Goal: Transaction & Acquisition: Purchase product/service

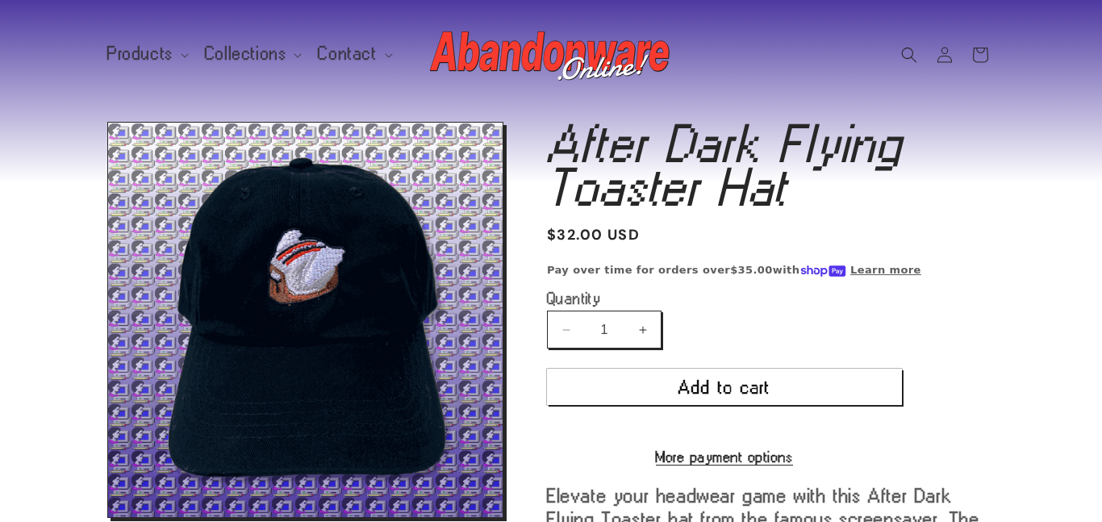
click at [534, 54] on img at bounding box center [551, 55] width 242 height 65
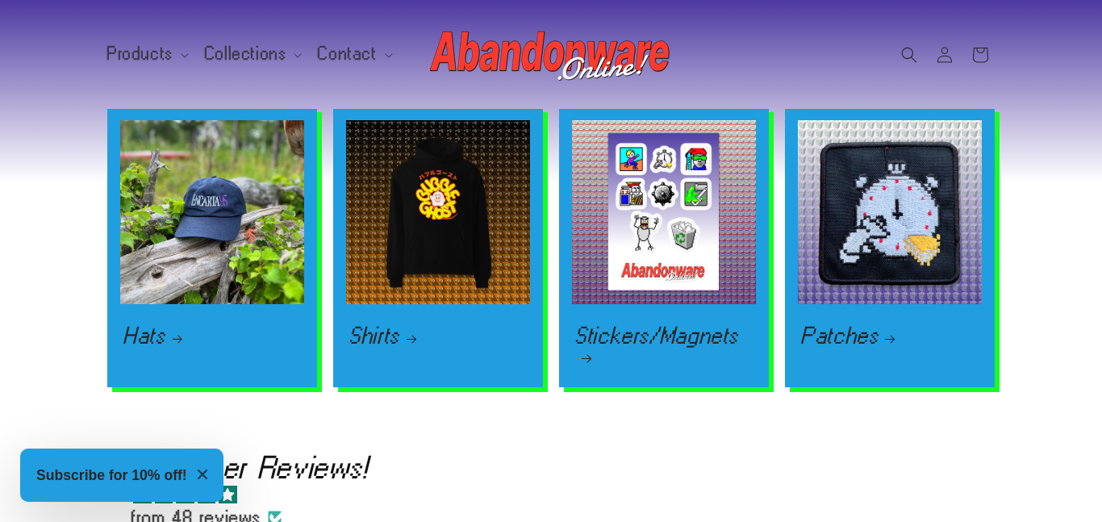
scroll to position [2241, 0]
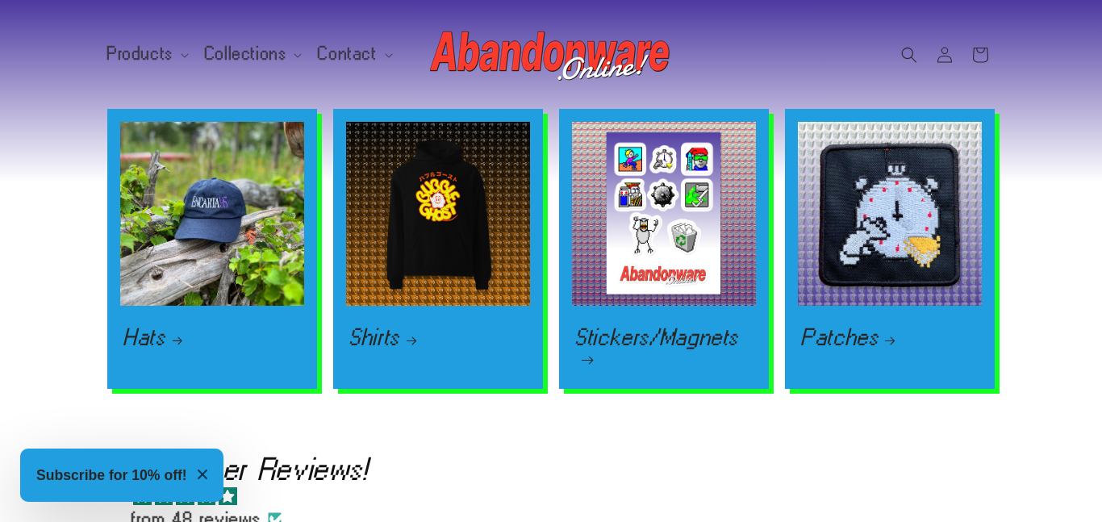
click at [628, 328] on link "Stickers/Magnets" at bounding box center [664, 348] width 178 height 40
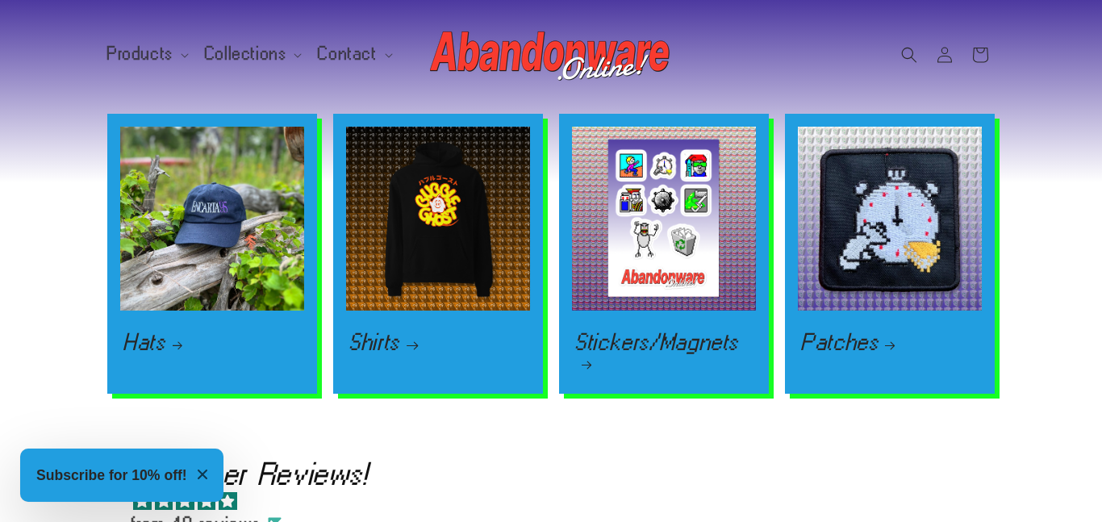
scroll to position [0, 1102]
click at [468, 332] on link "Shirts" at bounding box center [438, 341] width 178 height 19
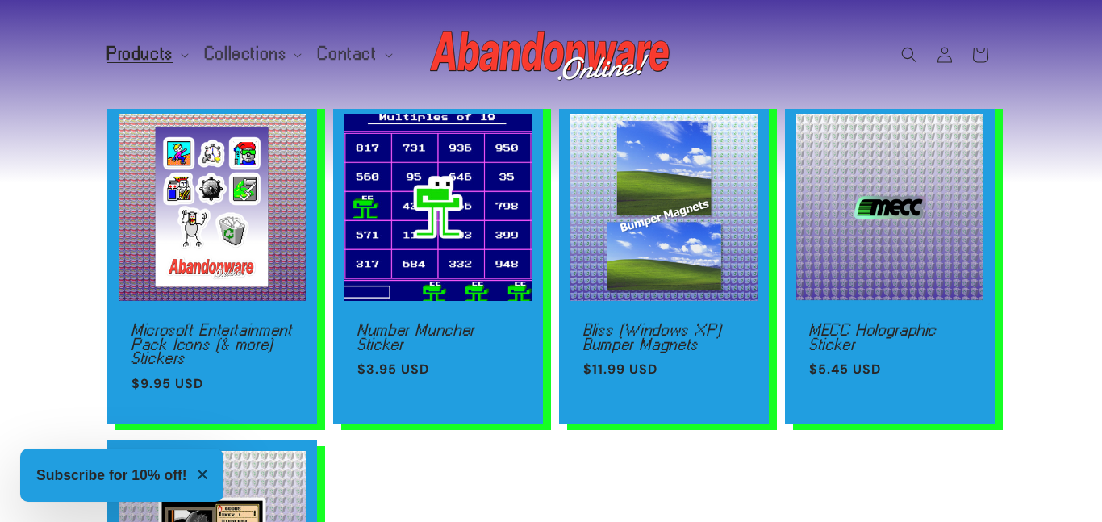
scroll to position [128, 0]
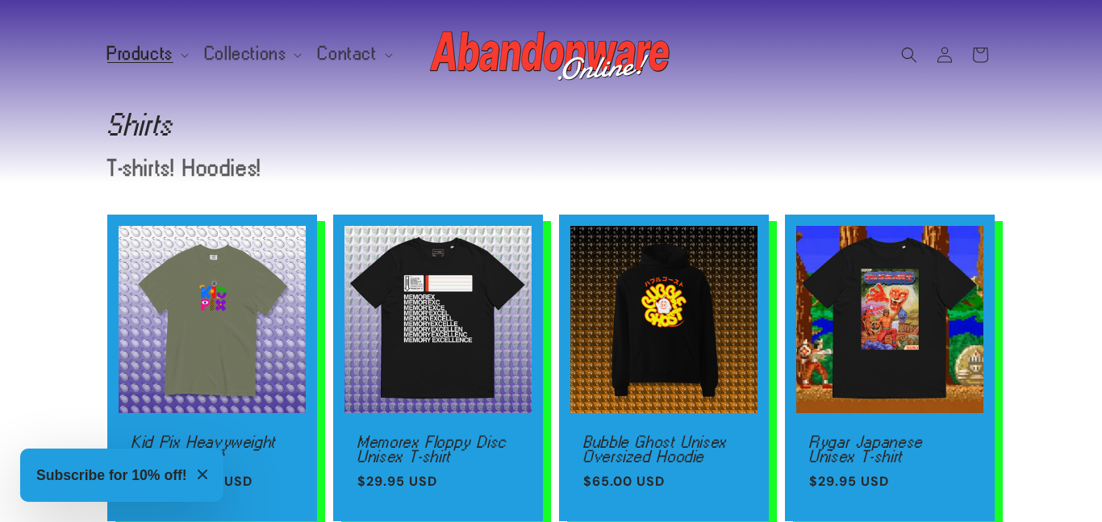
scroll to position [481, 0]
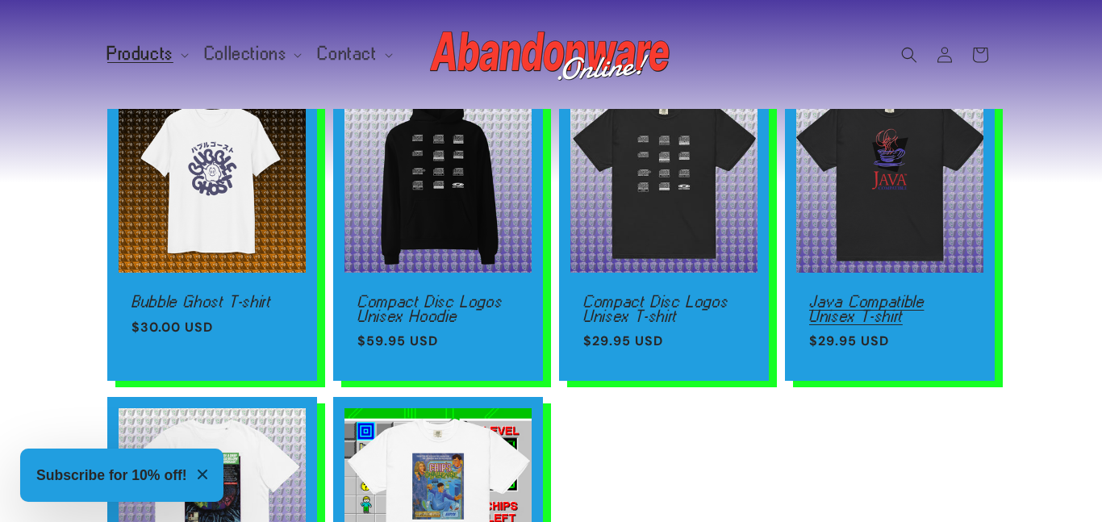
click at [877, 295] on link "Java Compatible Unisex T-shirt" at bounding box center [889, 309] width 161 height 28
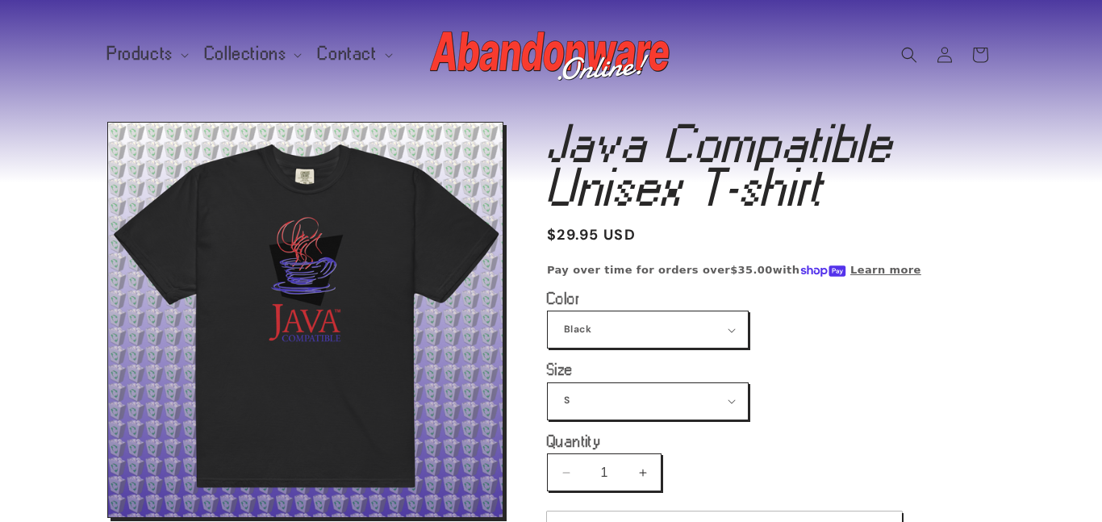
select select "White"
click at [548, 312] on select "Black White" at bounding box center [648, 330] width 200 height 36
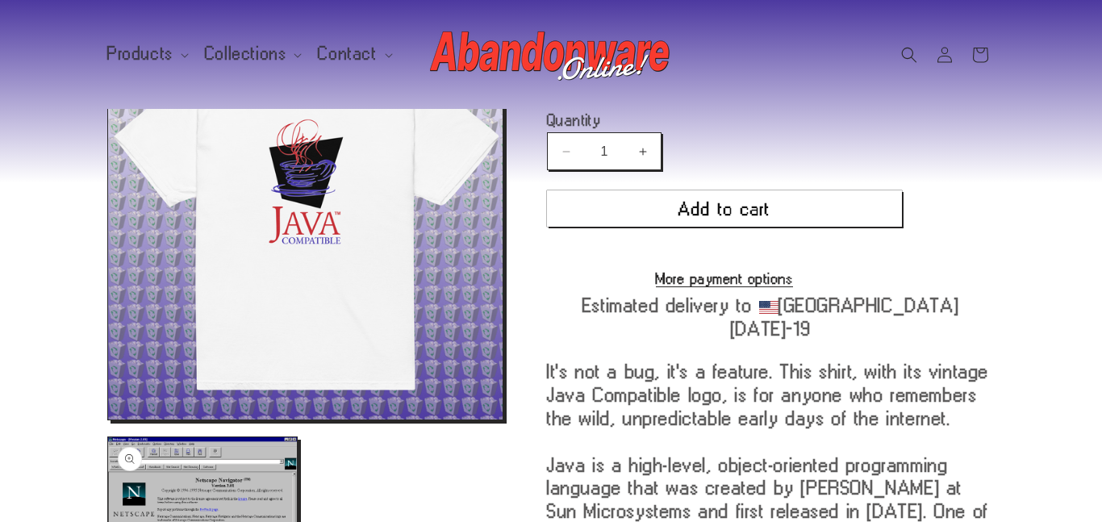
scroll to position [345, 0]
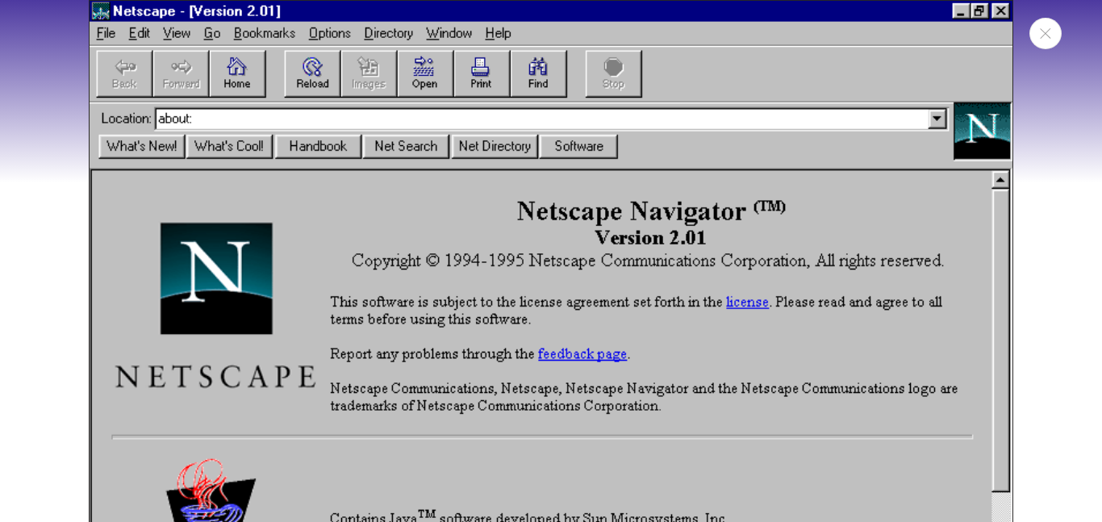
scroll to position [1105, 0]
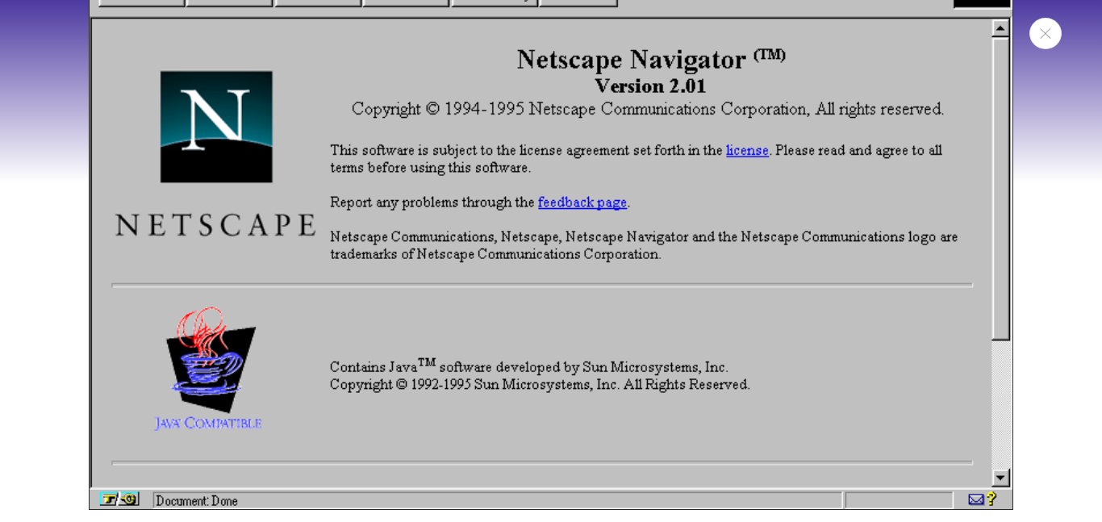
click at [0, 371] on div "Media gallery" at bounding box center [551, 261] width 1102 height 522
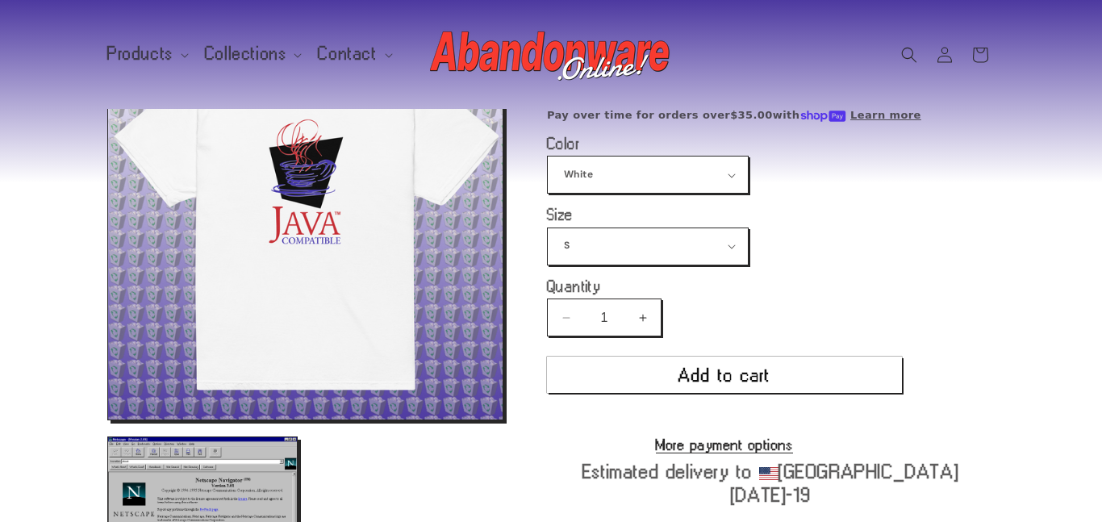
scroll to position [166, 0]
click at [659, 235] on select "S M L XL 2XL 3XL 4XL" at bounding box center [648, 247] width 200 height 36
click at [548, 229] on select "S M L XL 2XL 3XL 4XL" at bounding box center [648, 247] width 200 height 36
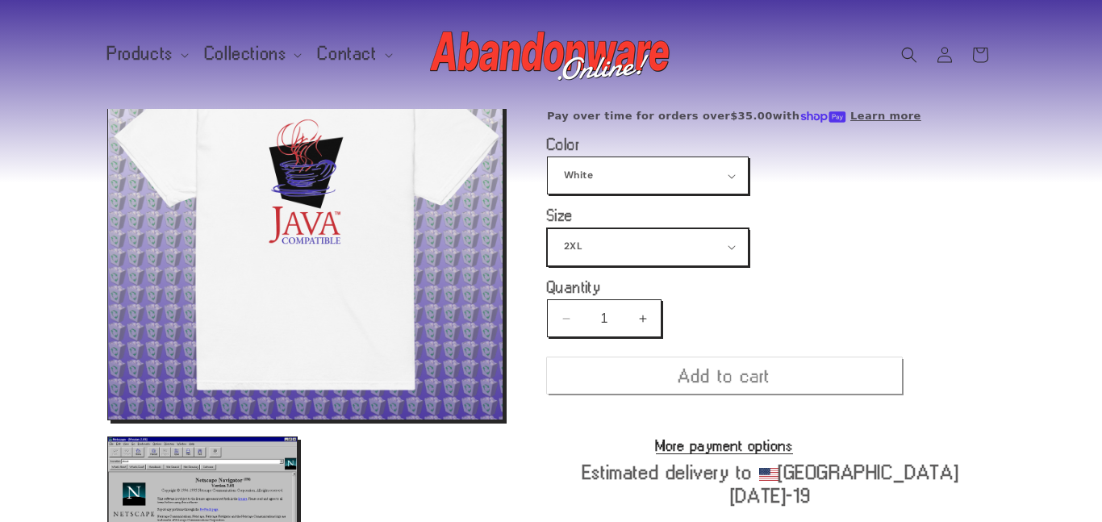
scroll to position [190, 0]
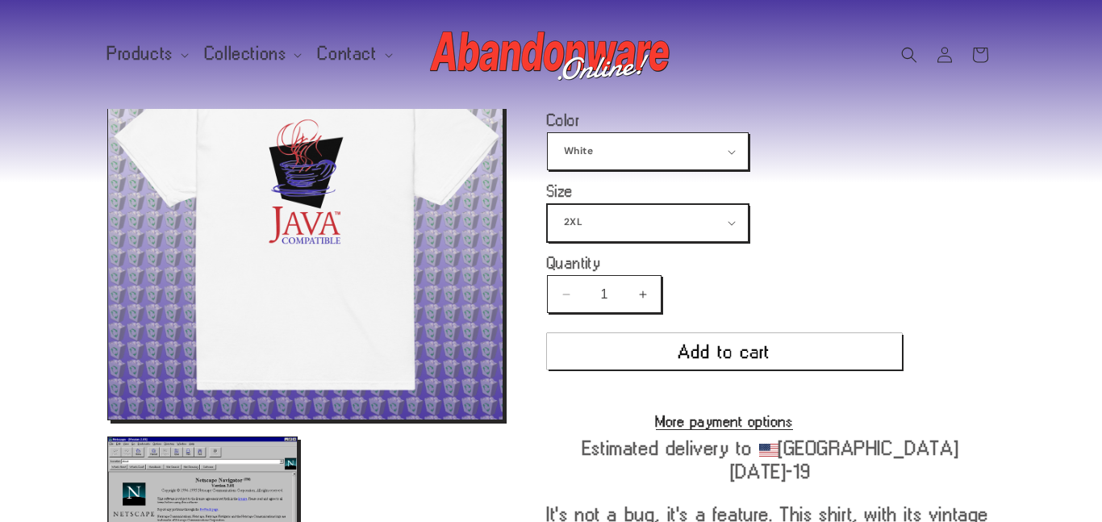
click at [609, 215] on select "S M L XL 2XL 3XL 4XL" at bounding box center [648, 223] width 200 height 36
select select "L"
click at [548, 205] on select "S M L XL 2XL 3XL 4XL" at bounding box center [648, 223] width 200 height 36
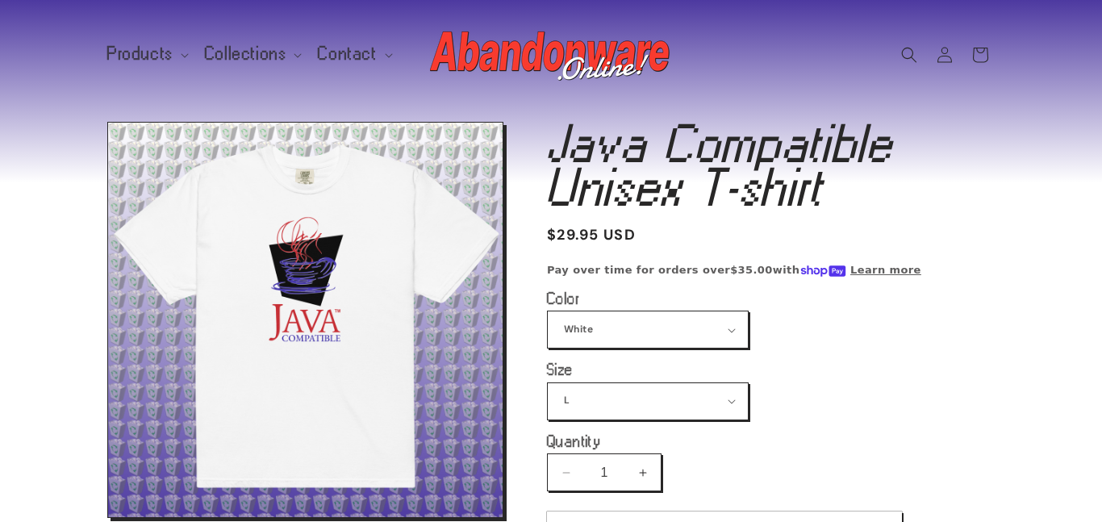
click at [555, 62] on img at bounding box center [551, 55] width 242 height 65
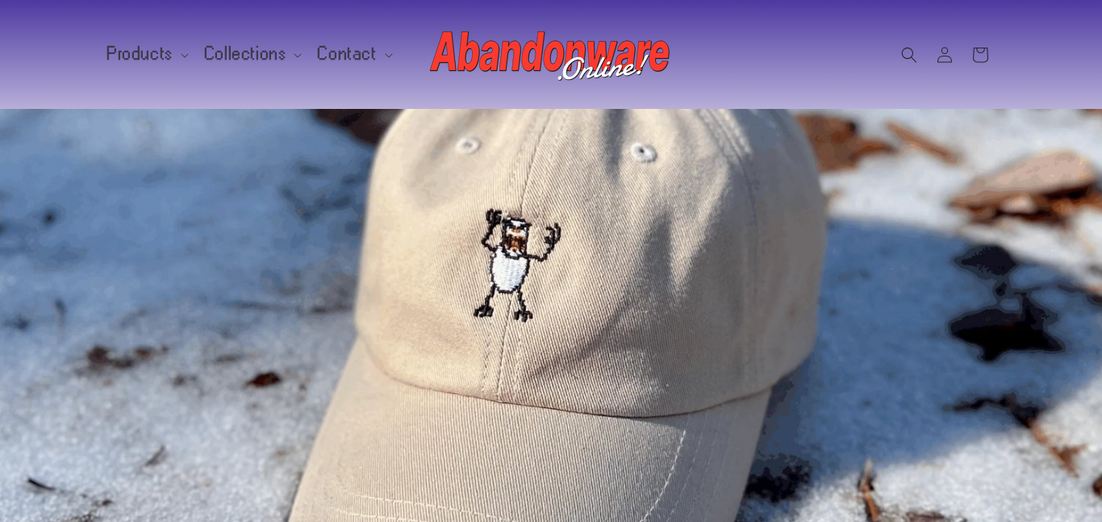
scroll to position [601, 0]
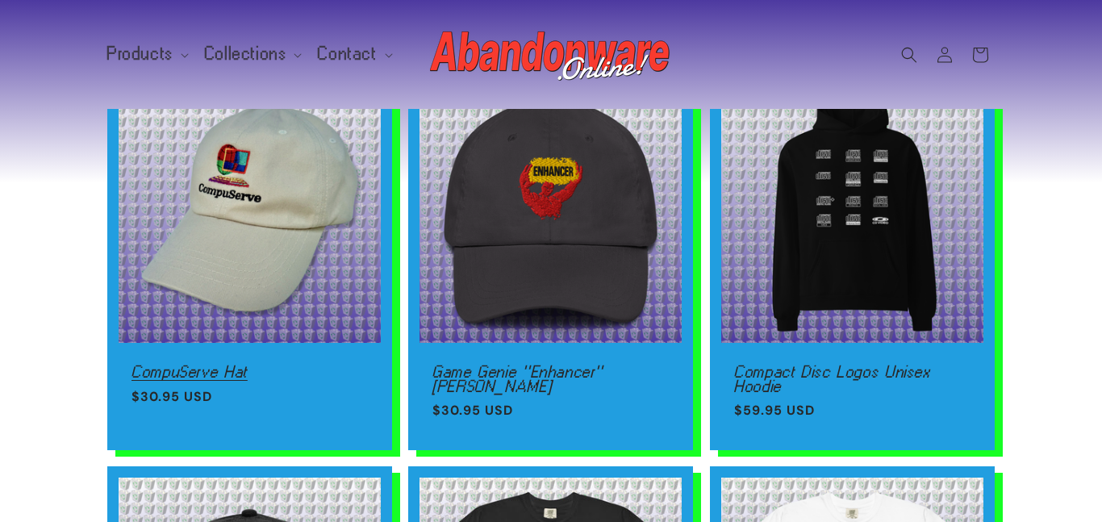
click at [291, 366] on link "CompuServe Hat" at bounding box center [250, 373] width 236 height 15
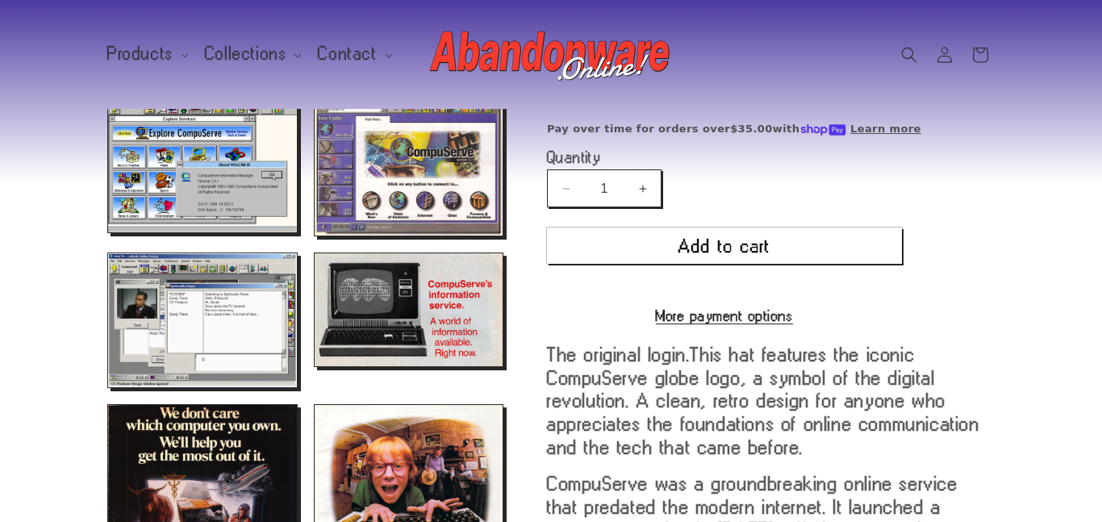
scroll to position [735, 0]
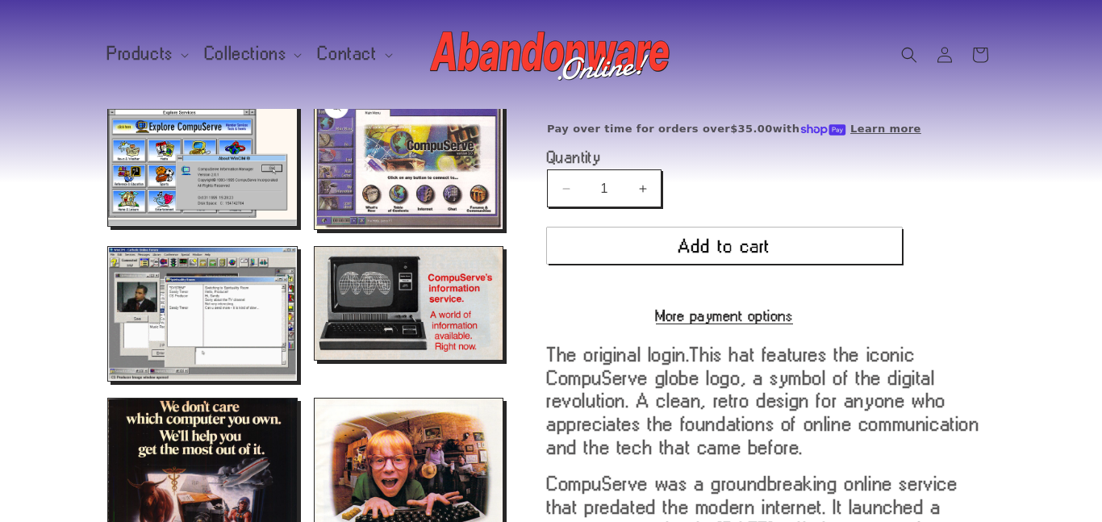
click at [315, 229] on button "Open media 5 in modal" at bounding box center [315, 229] width 0 height 0
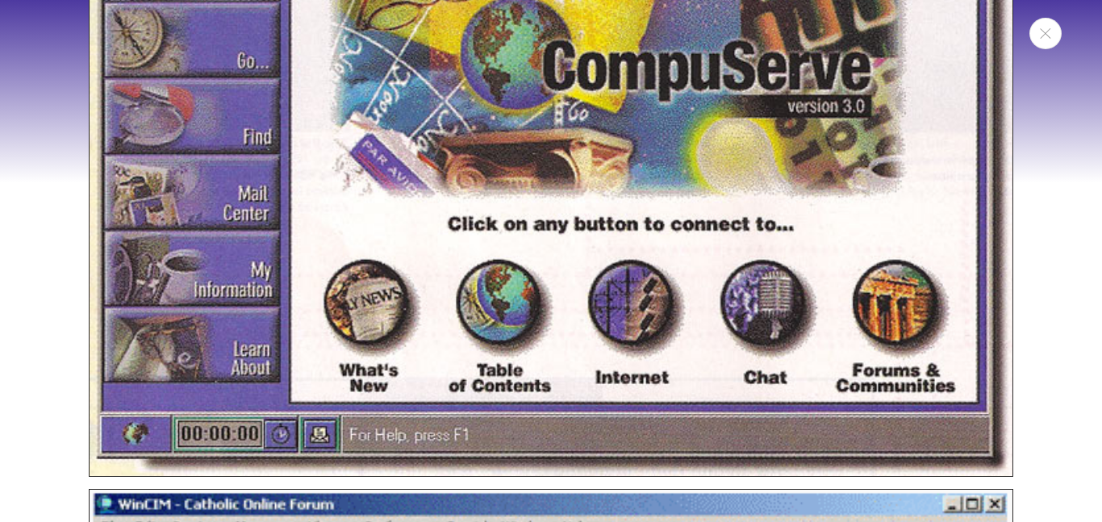
scroll to position [4072, 0]
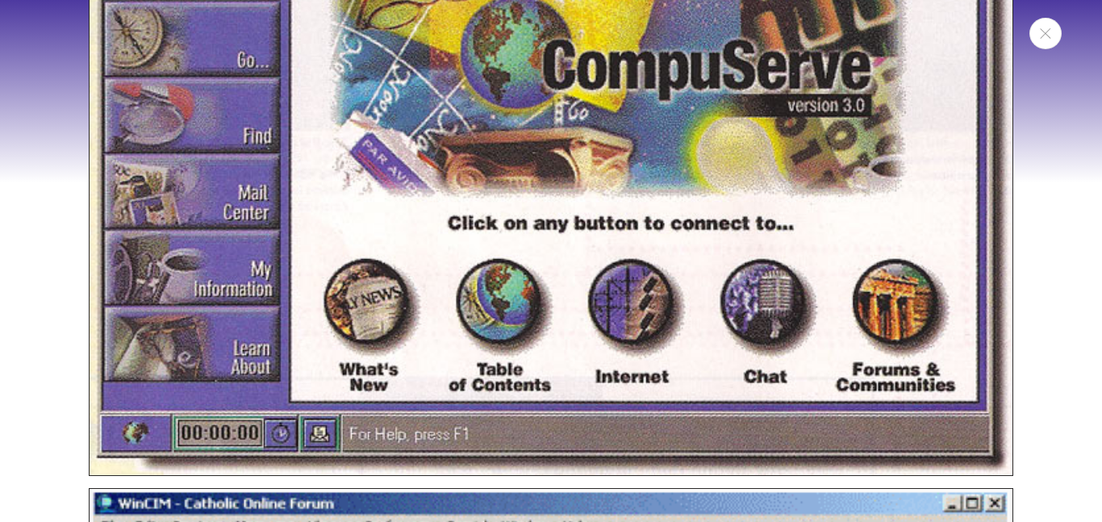
click at [0, 338] on div "Media gallery" at bounding box center [551, 261] width 1102 height 522
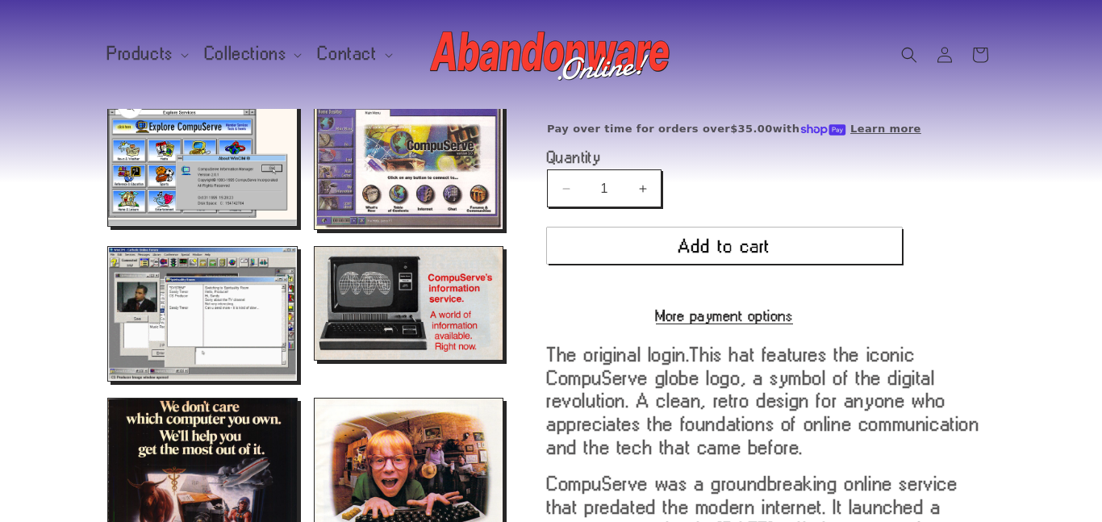
click at [108, 226] on button "Open media 4 in modal" at bounding box center [108, 226] width 0 height 0
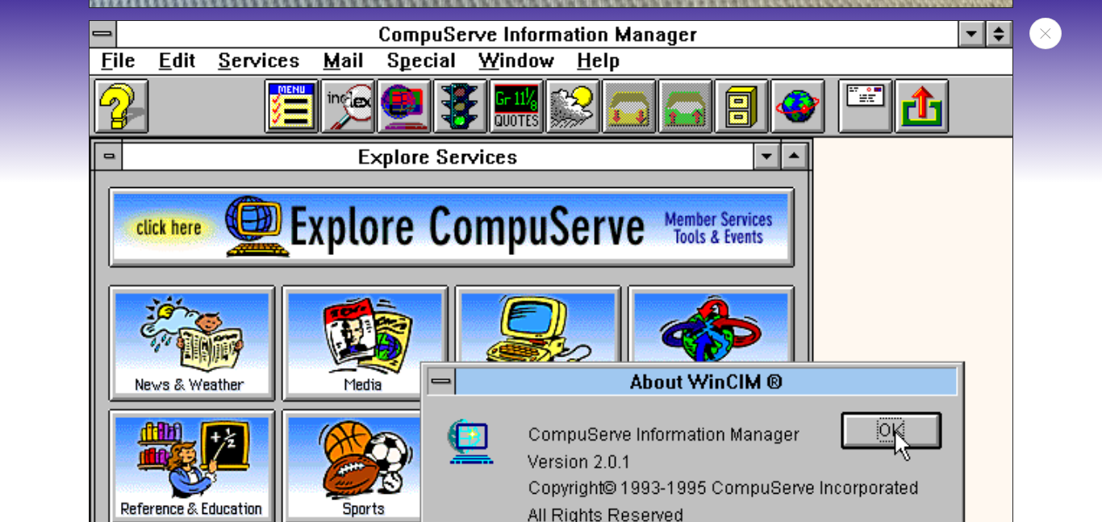
scroll to position [3117, 0]
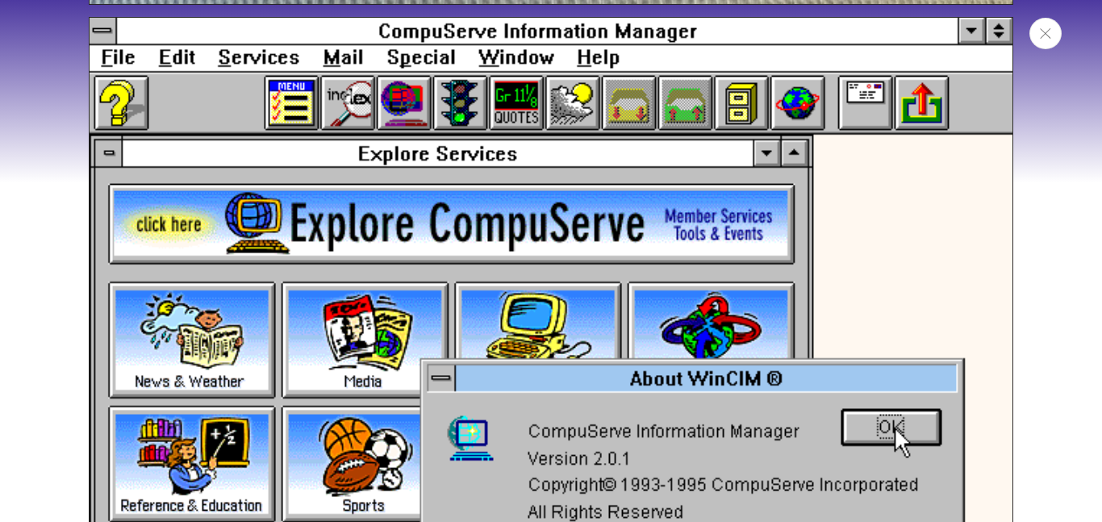
click at [1050, 33] on icon "Close" at bounding box center [1045, 33] width 11 height 10
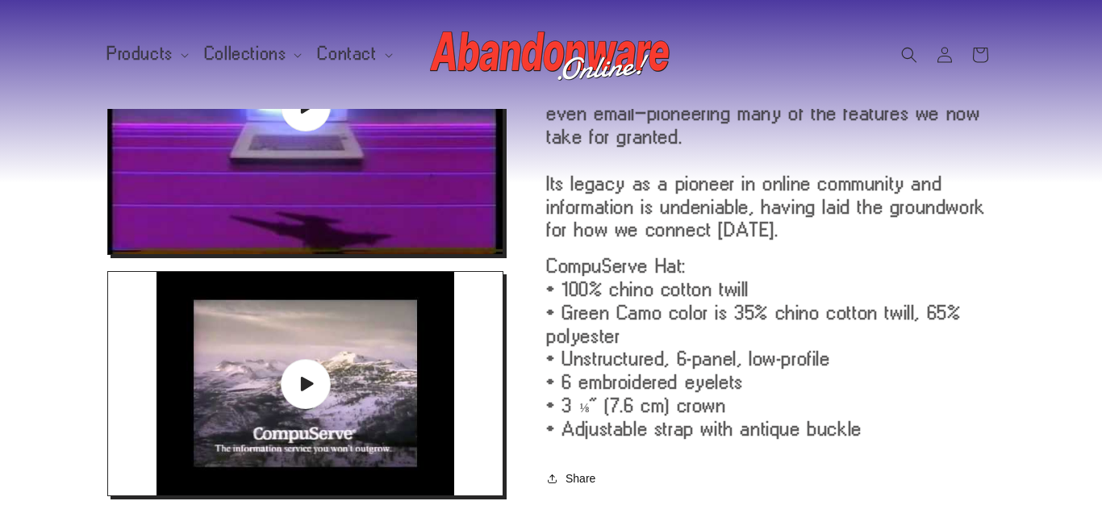
scroll to position [0, 0]
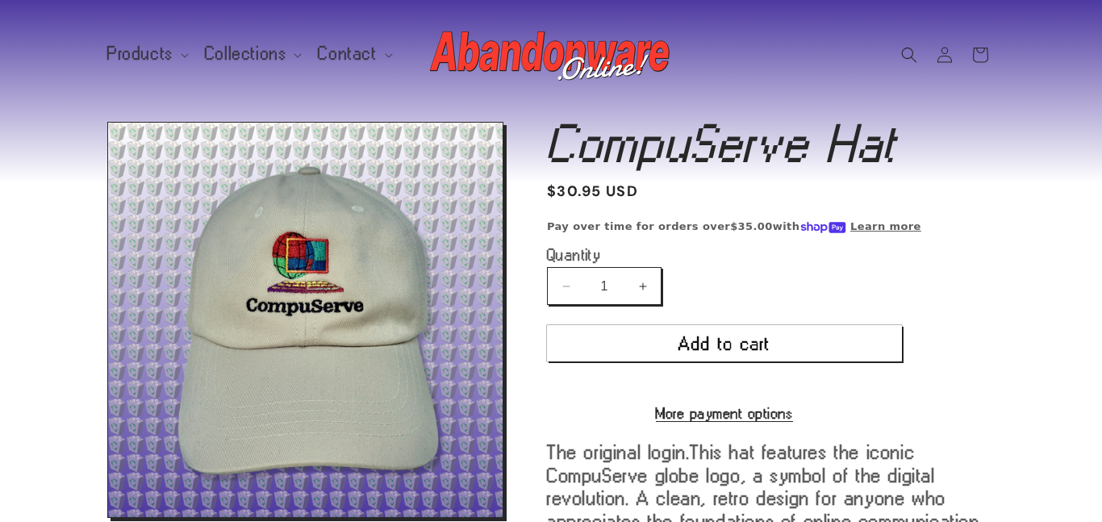
click at [491, 39] on img at bounding box center [551, 55] width 242 height 65
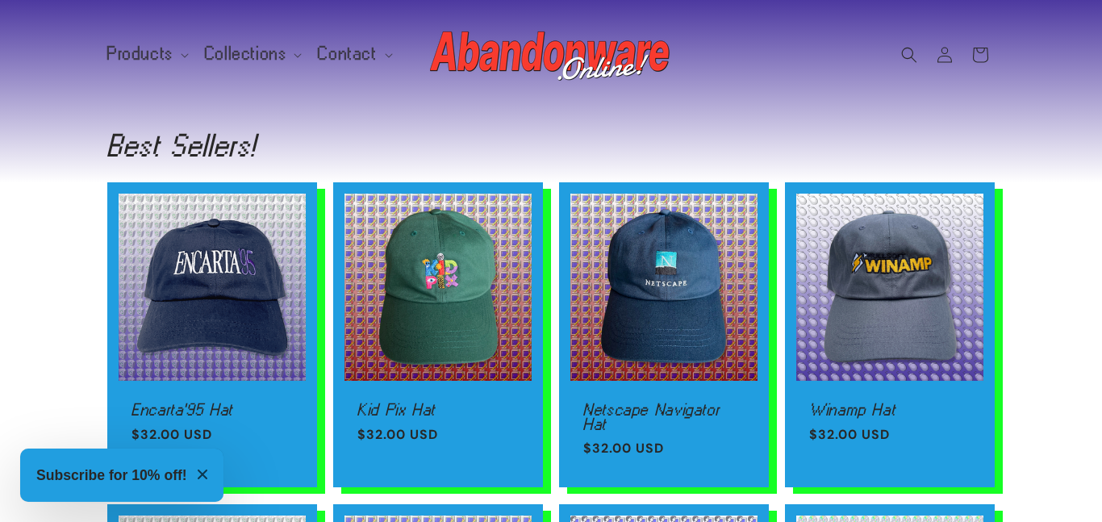
scroll to position [1390, 0]
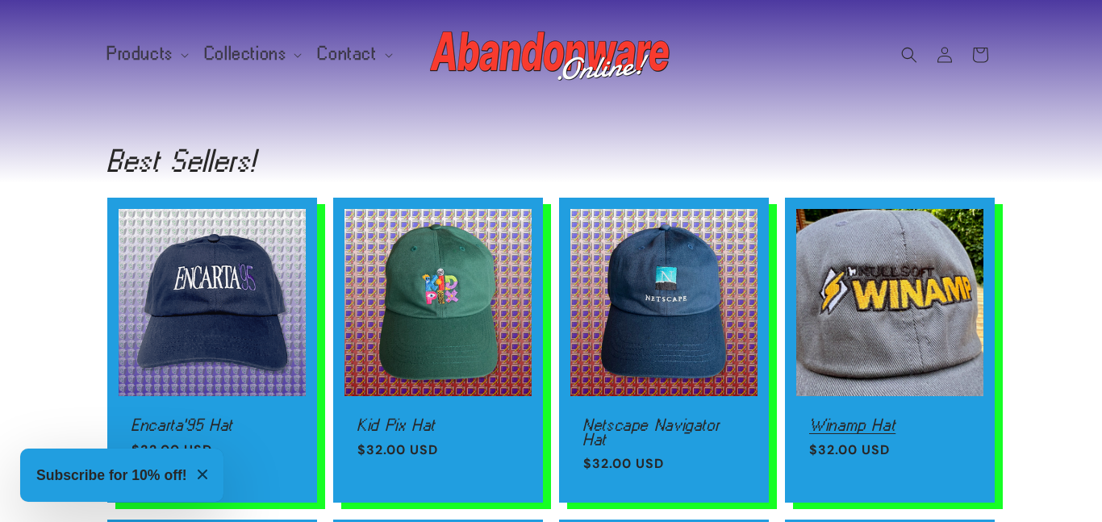
click at [971, 418] on link "Winamp Hat" at bounding box center [889, 425] width 161 height 15
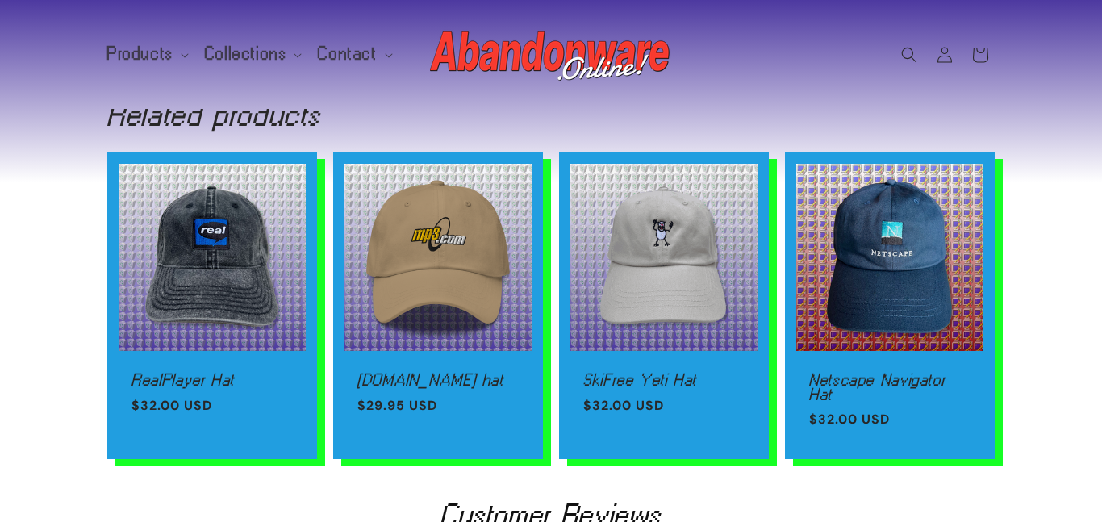
scroll to position [834, 0]
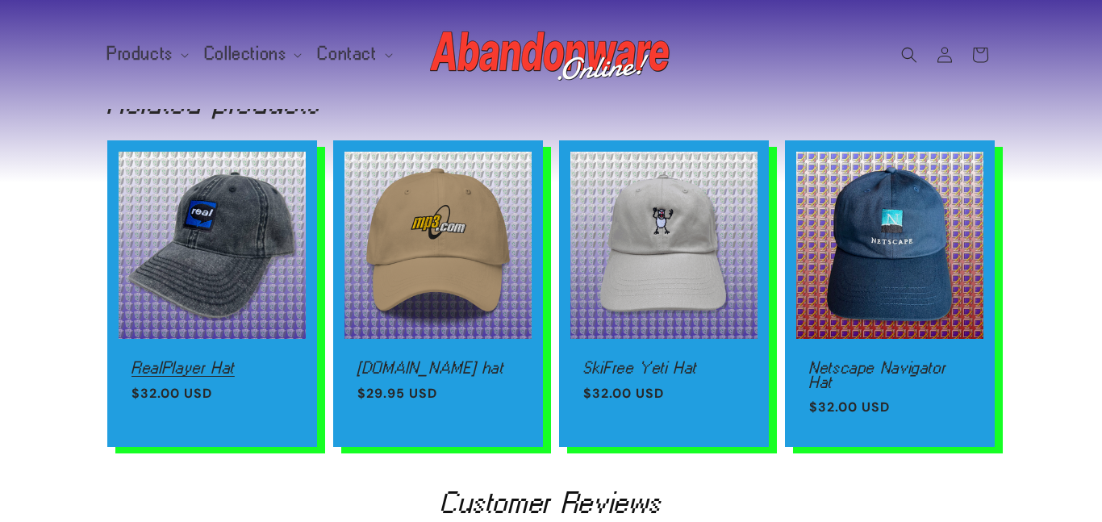
click at [217, 361] on link "RealPlayer Hat" at bounding box center [212, 368] width 161 height 15
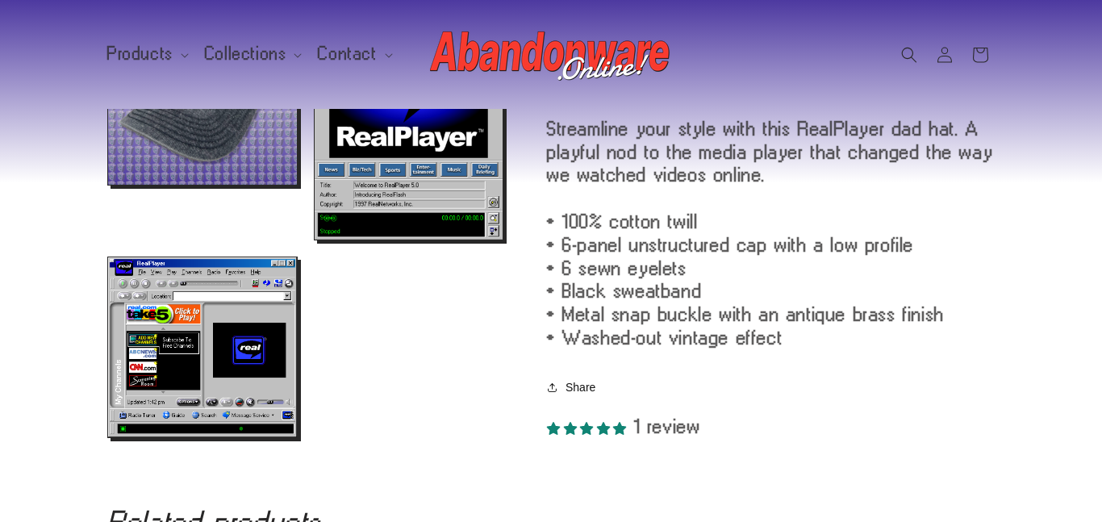
scroll to position [566, 0]
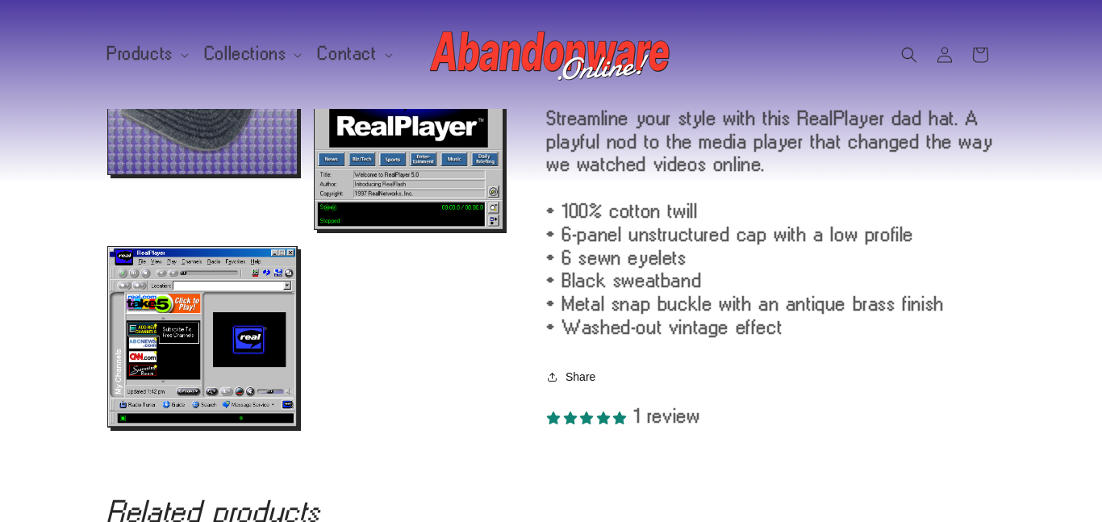
click at [108, 427] on button "Open media 4 in modal" at bounding box center [108, 427] width 0 height 0
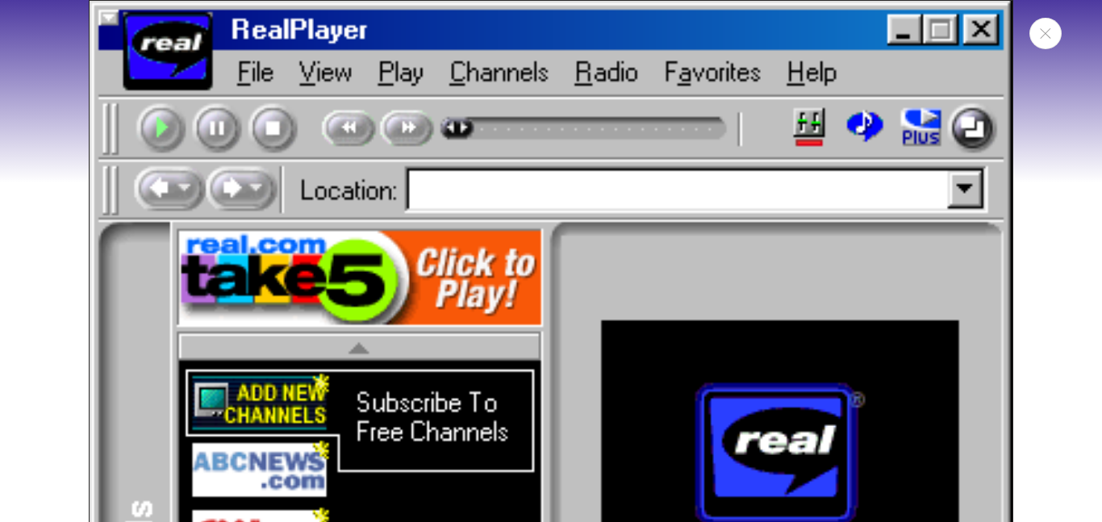
scroll to position [3469, 0]
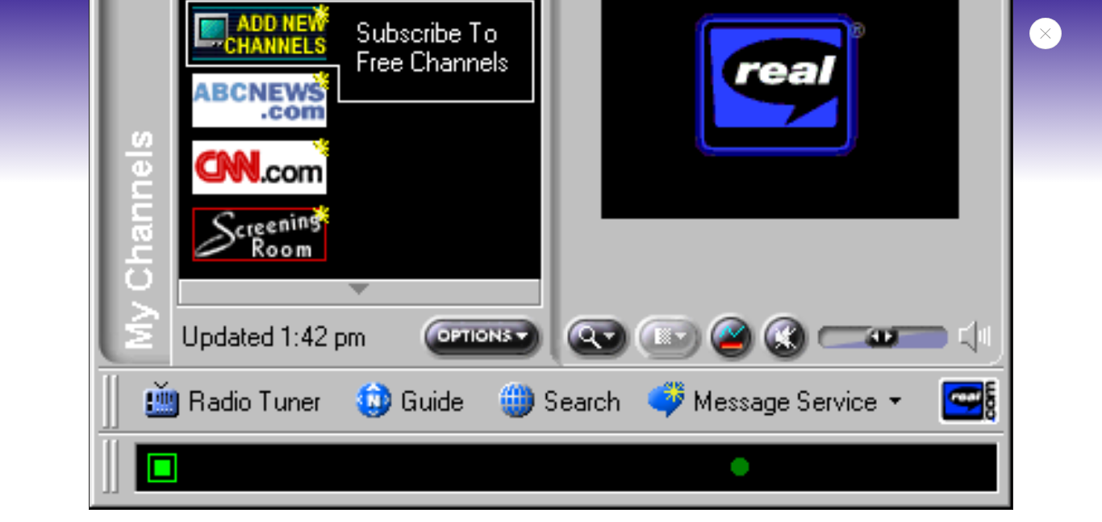
click at [68, 379] on div "Media gallery" at bounding box center [551, 261] width 1102 height 522
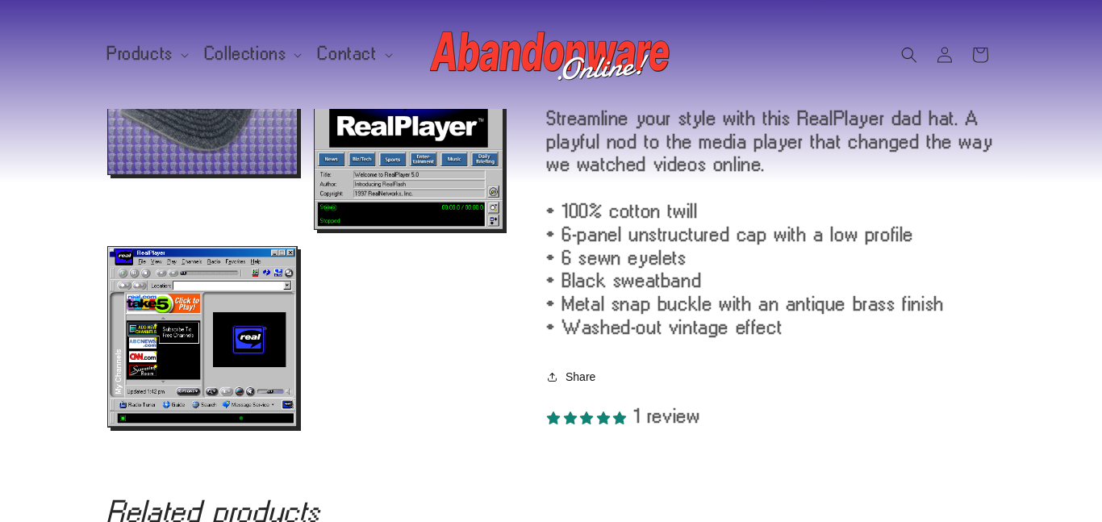
click at [315, 229] on button "Open media 3 in modal" at bounding box center [315, 229] width 0 height 0
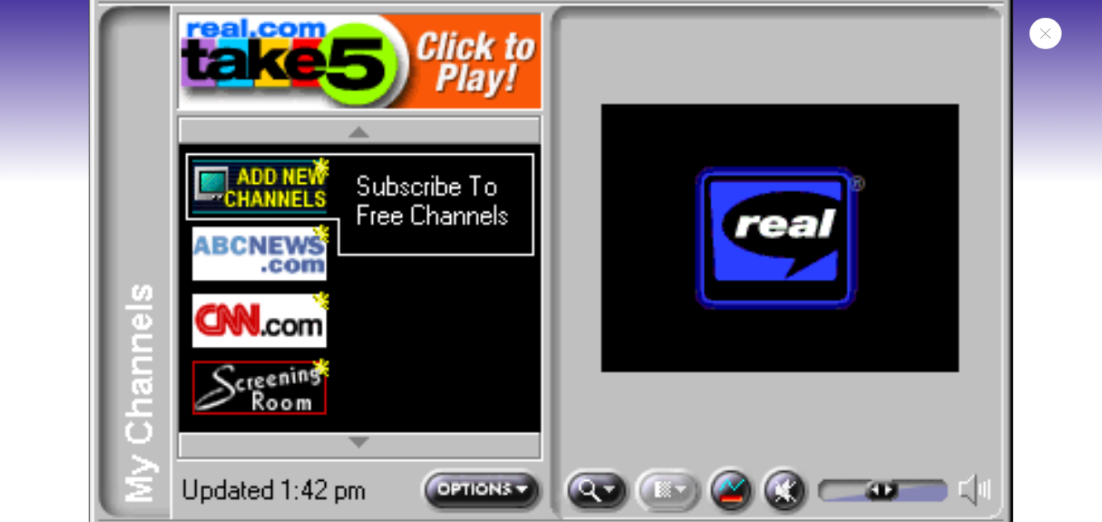
scroll to position [3317, 0]
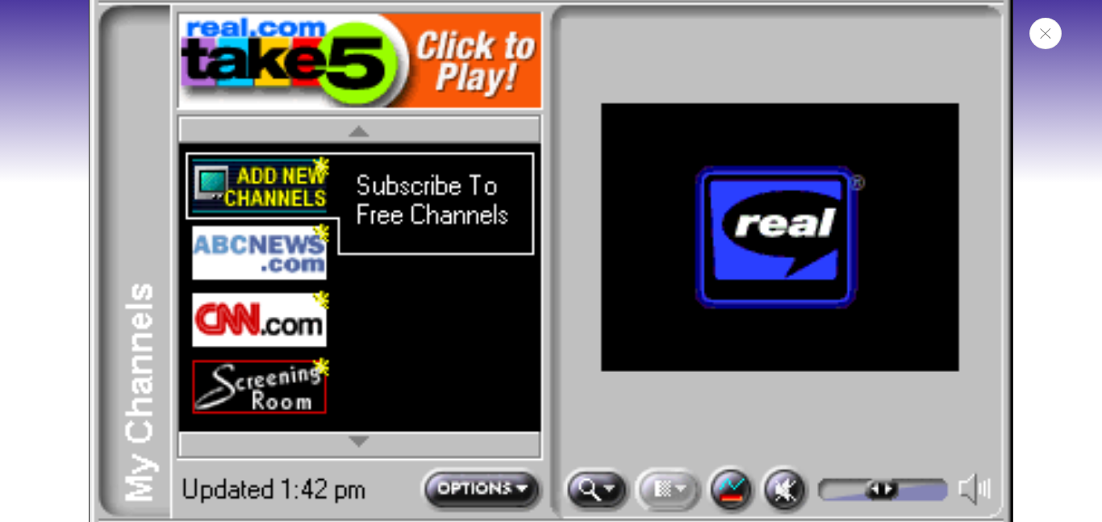
click at [1039, 44] on button "Close" at bounding box center [1046, 33] width 32 height 31
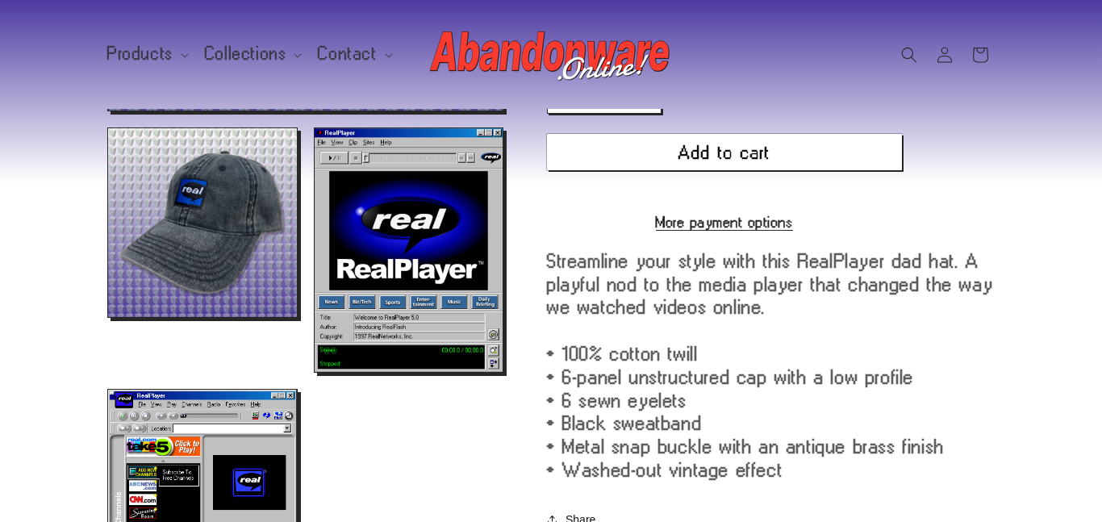
scroll to position [420, 0]
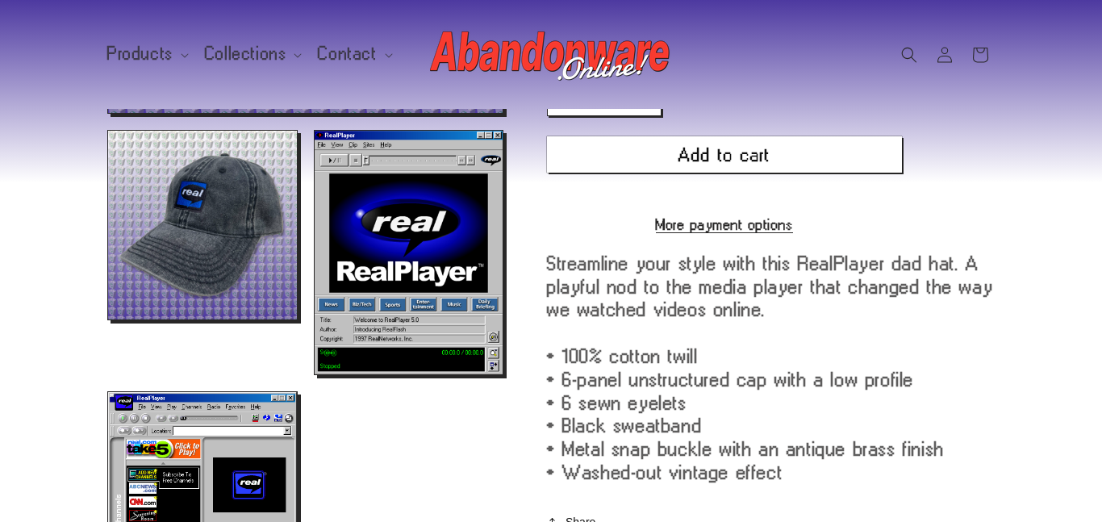
click at [588, 385] on div "Streamline your style with this RealPlayer dad hat. A playful nod to the media …" at bounding box center [771, 368] width 448 height 232
